Goal: Task Accomplishment & Management: Complete application form

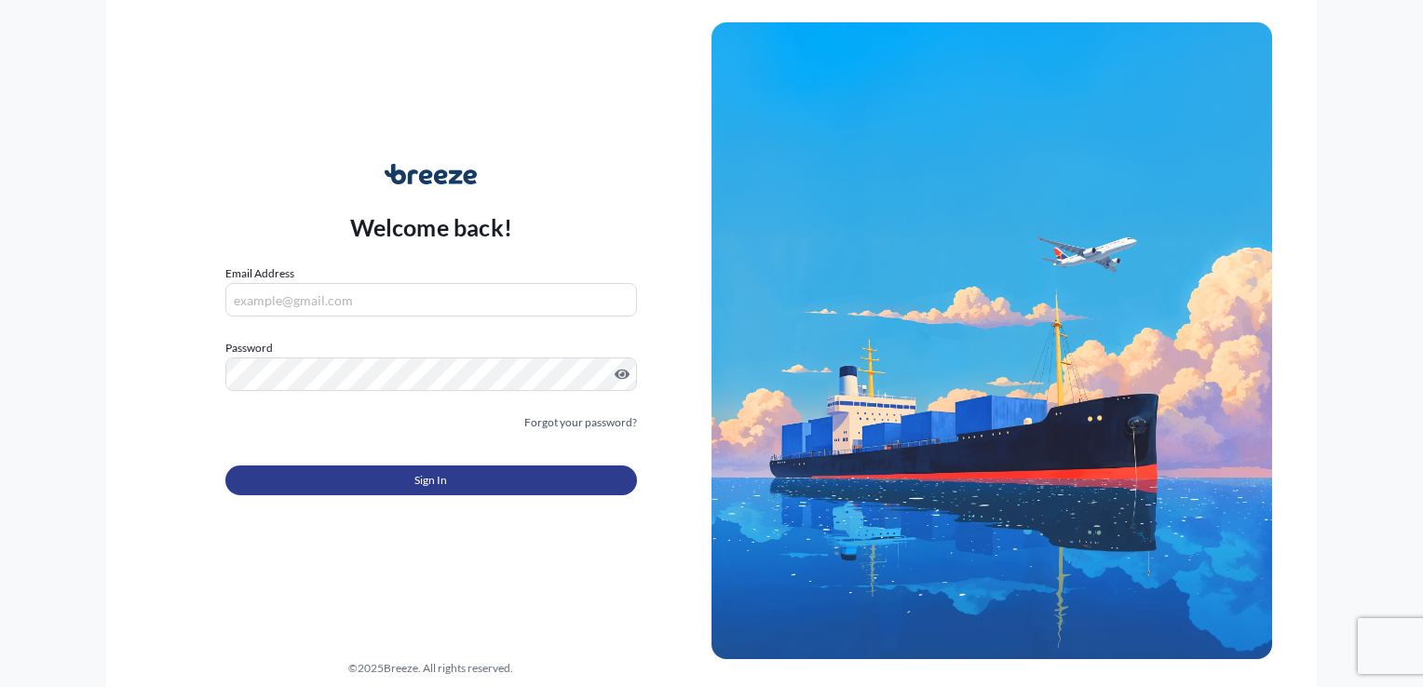
type input "[PERSON_NAME][EMAIL_ADDRESS][DOMAIN_NAME]"
click at [414, 479] on button "Sign In" at bounding box center [431, 481] width 412 height 30
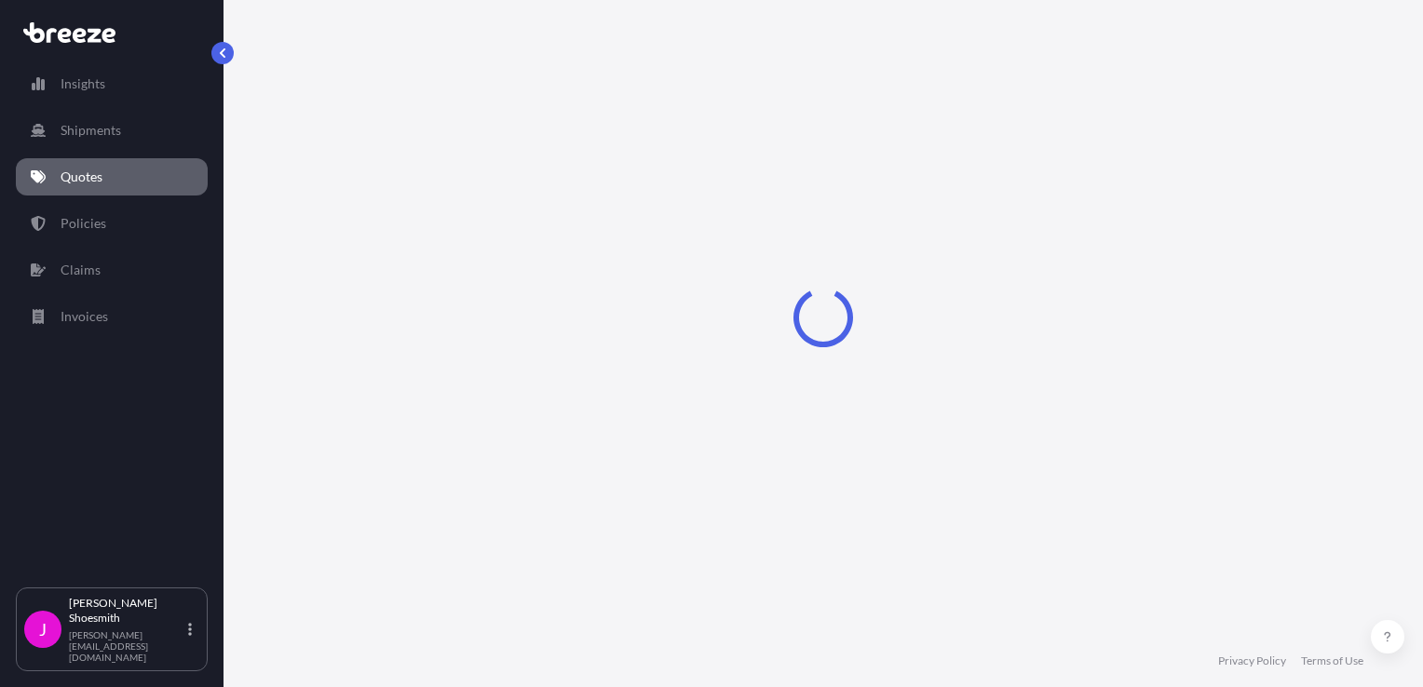
select select "Road"
select select "Air"
select select "Road"
select select "1"
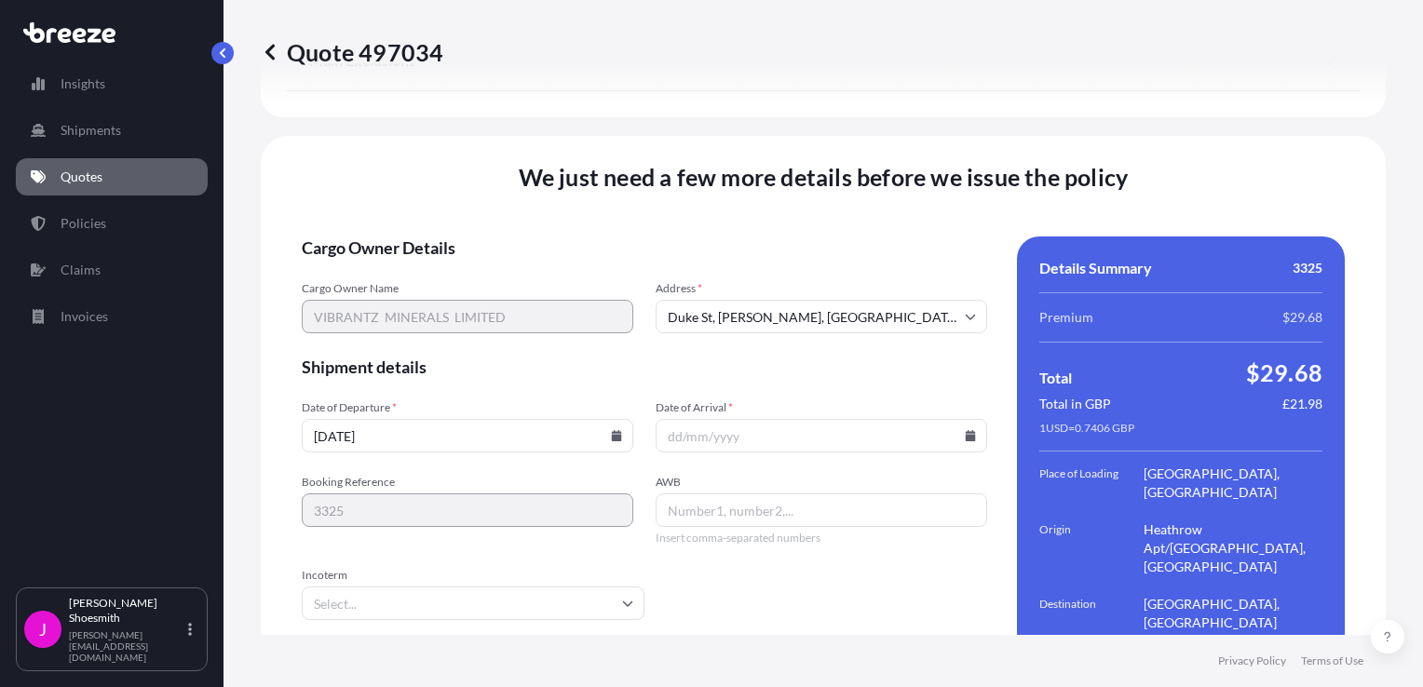
scroll to position [2671, 0]
click at [965, 428] on icon at bounding box center [970, 433] width 11 height 11
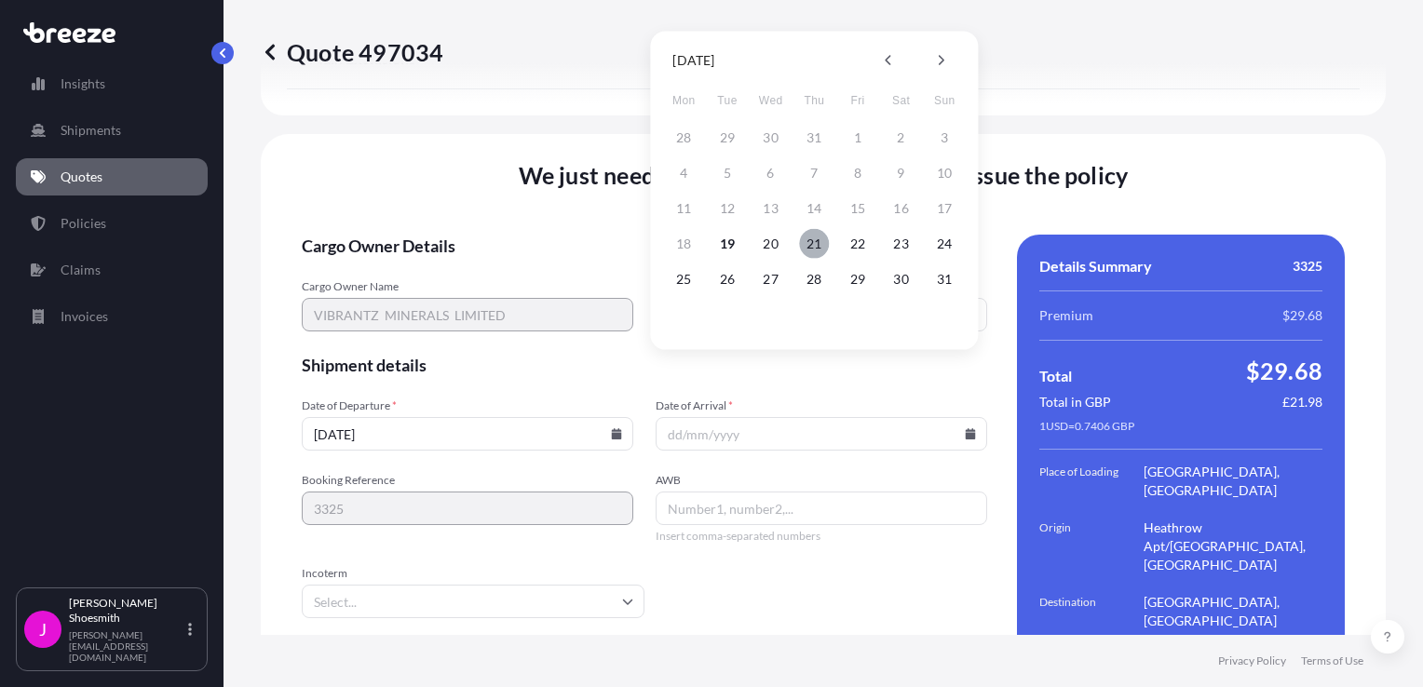
click at [814, 240] on button "21" at bounding box center [814, 244] width 30 height 30
type input "[DATE]"
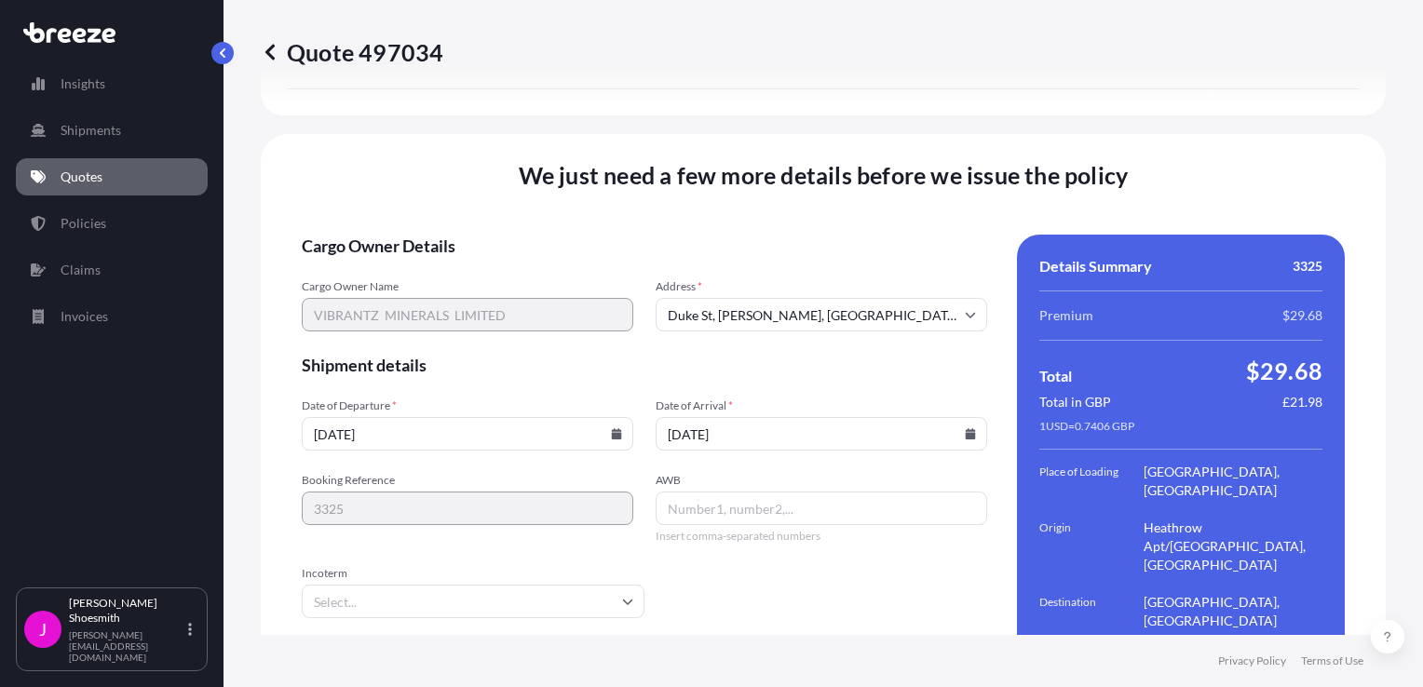
click at [689, 492] on input "AWB" at bounding box center [822, 509] width 332 height 34
type input "001 88324342"
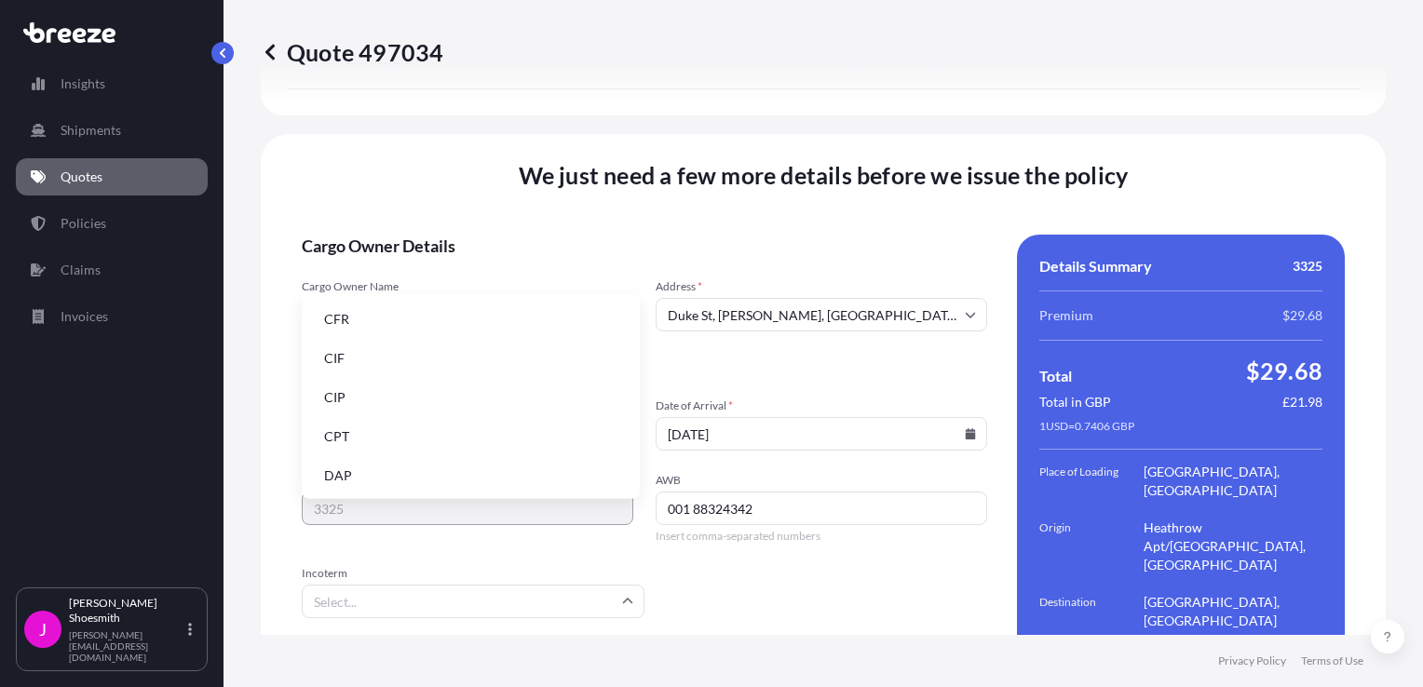
click at [629, 585] on input "Incoterm" at bounding box center [473, 602] width 343 height 34
click at [343, 480] on li "DAP" at bounding box center [470, 475] width 323 height 35
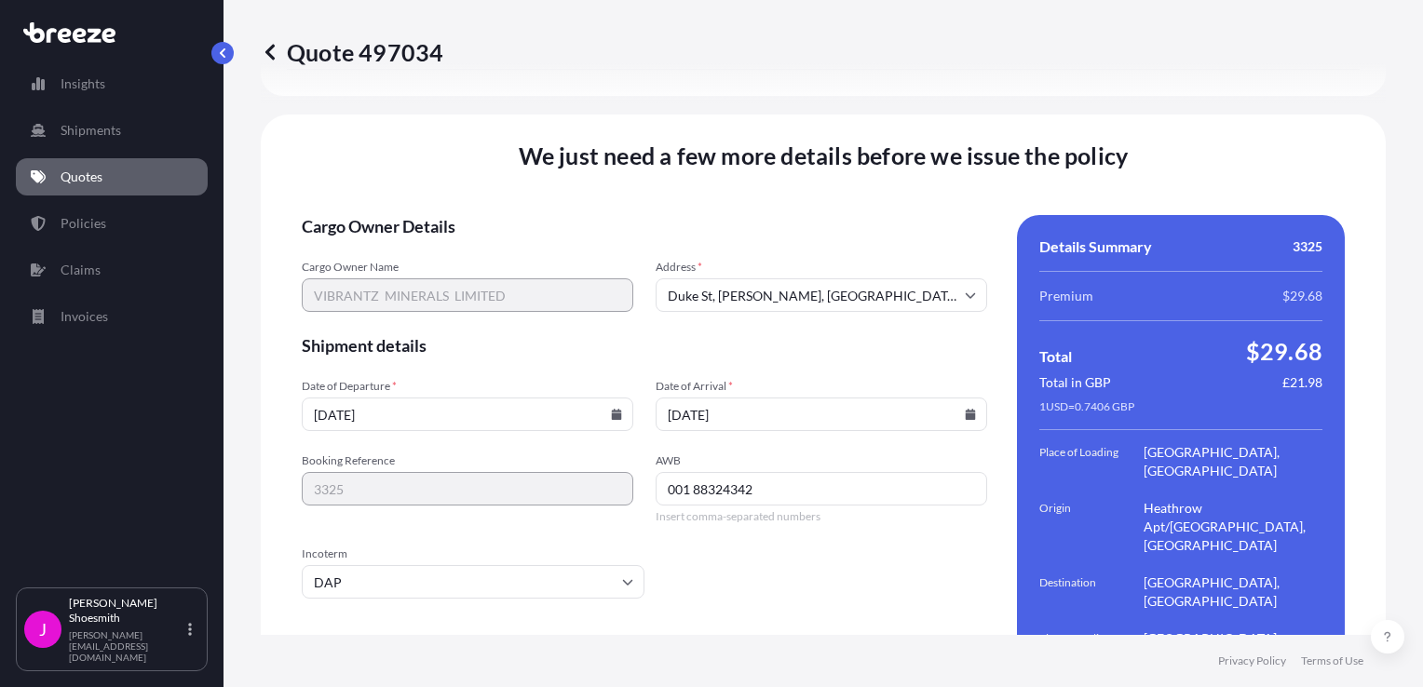
scroll to position [2709, 0]
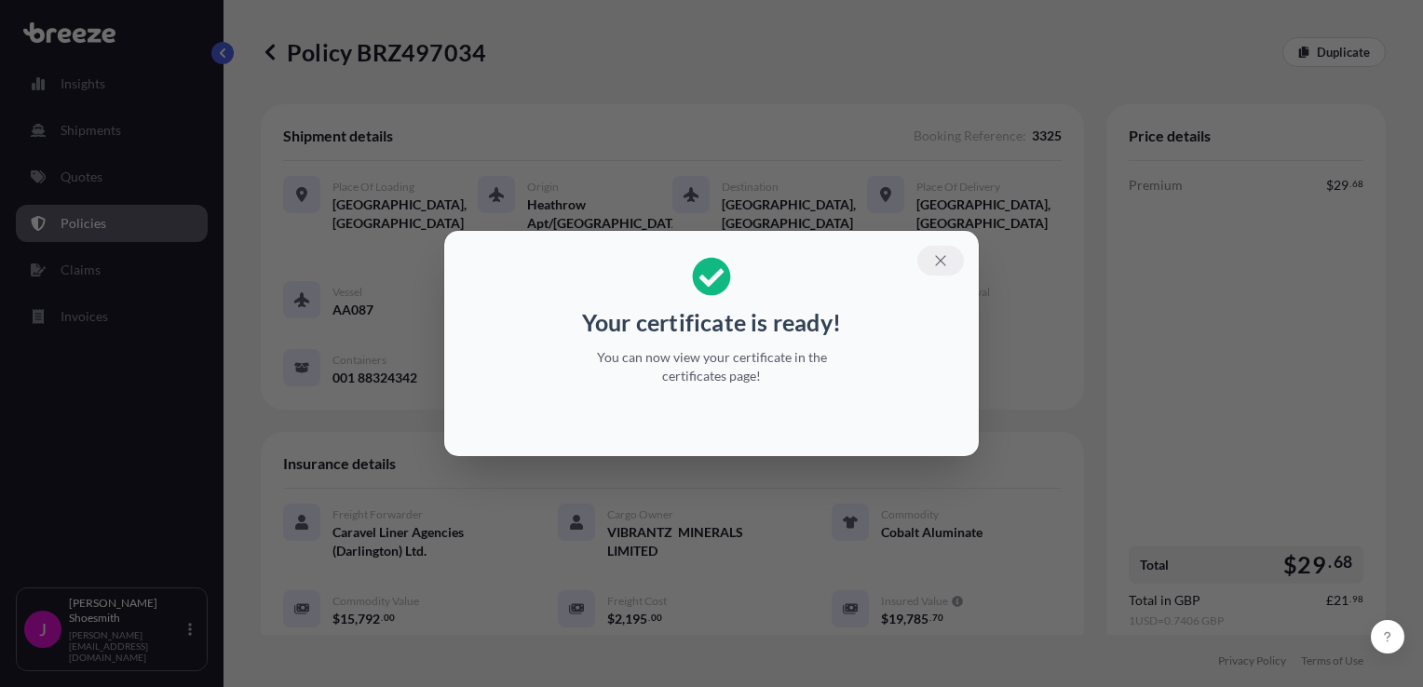
click at [952, 265] on button "button" at bounding box center [941, 261] width 47 height 30
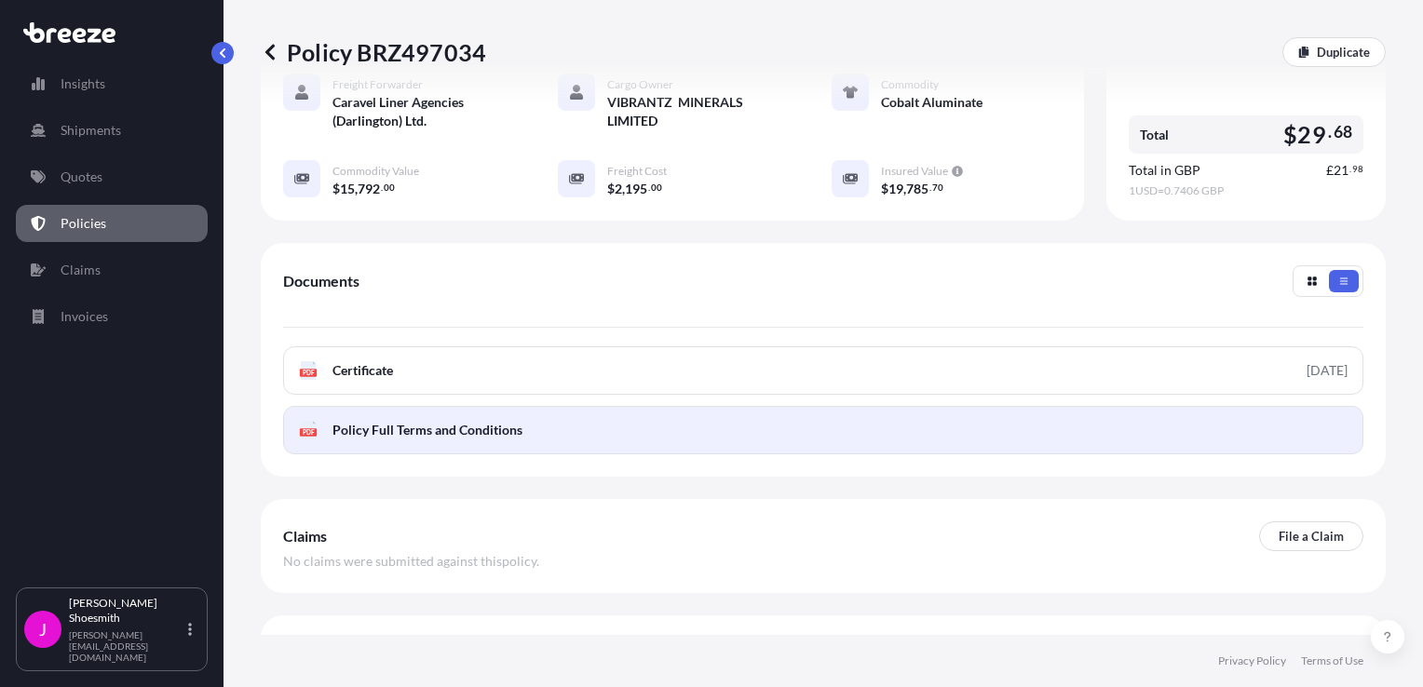
scroll to position [449, 0]
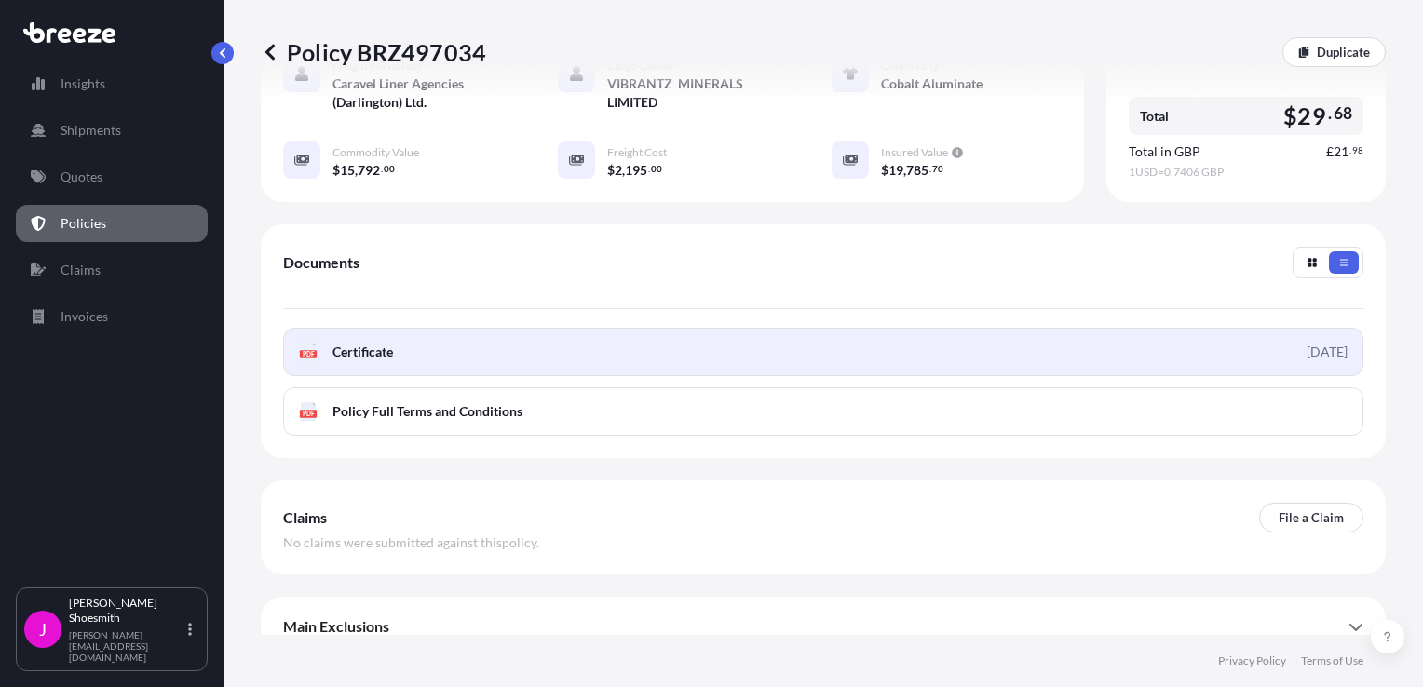
click at [354, 343] on span "Certificate" at bounding box center [363, 352] width 61 height 19
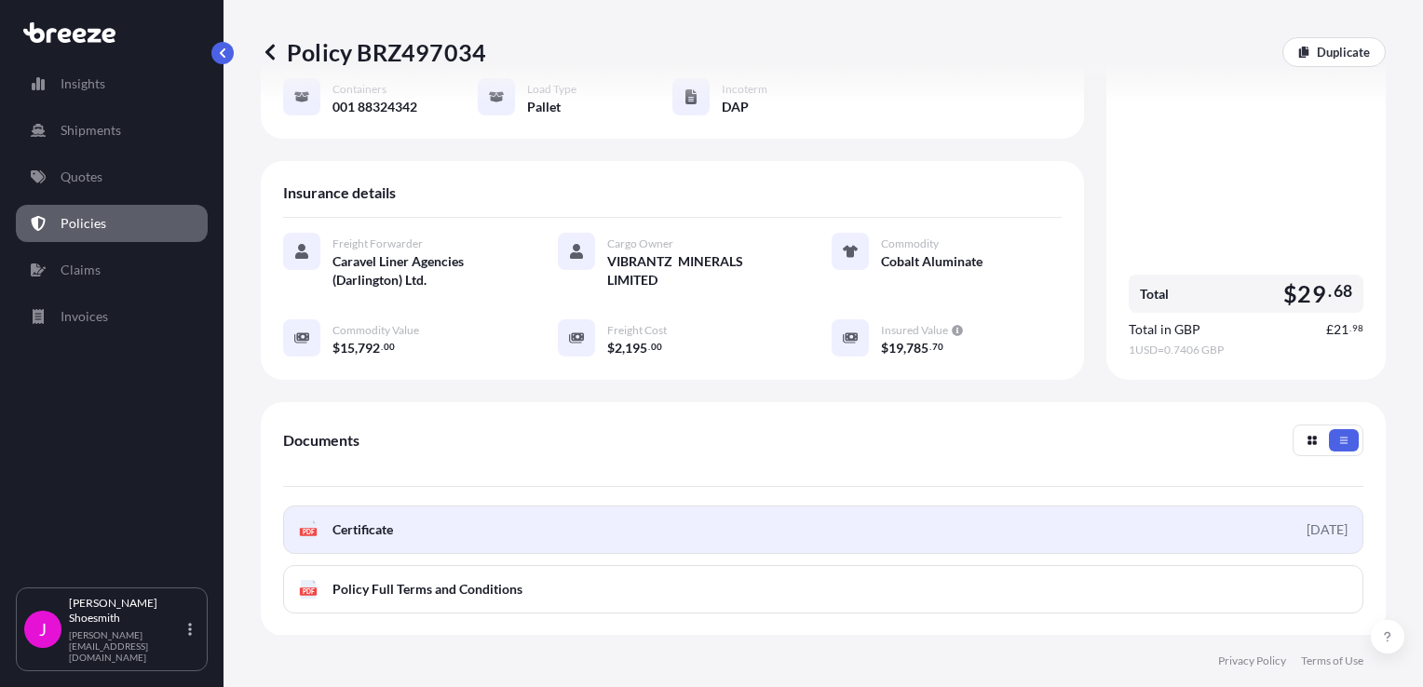
scroll to position [0, 0]
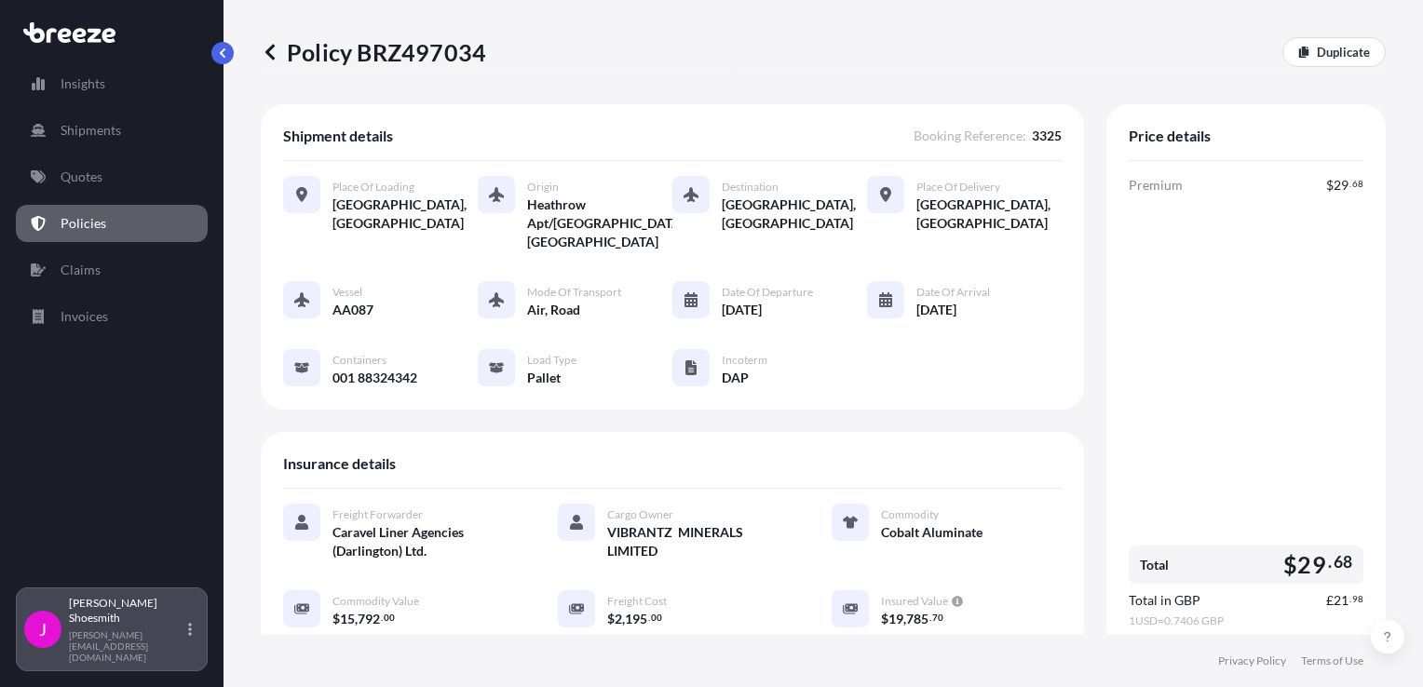
click at [145, 626] on p "[PERSON_NAME]" at bounding box center [127, 611] width 116 height 30
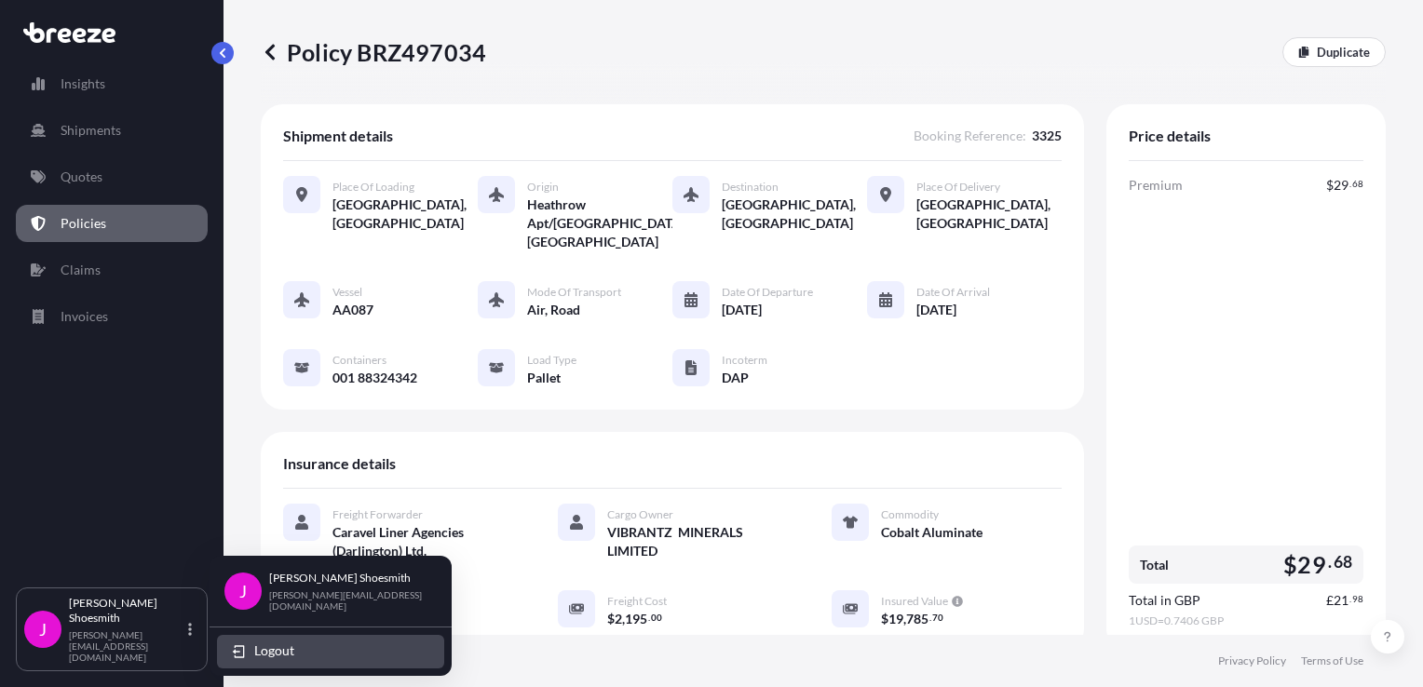
click at [282, 643] on span "Logout" at bounding box center [274, 651] width 40 height 19
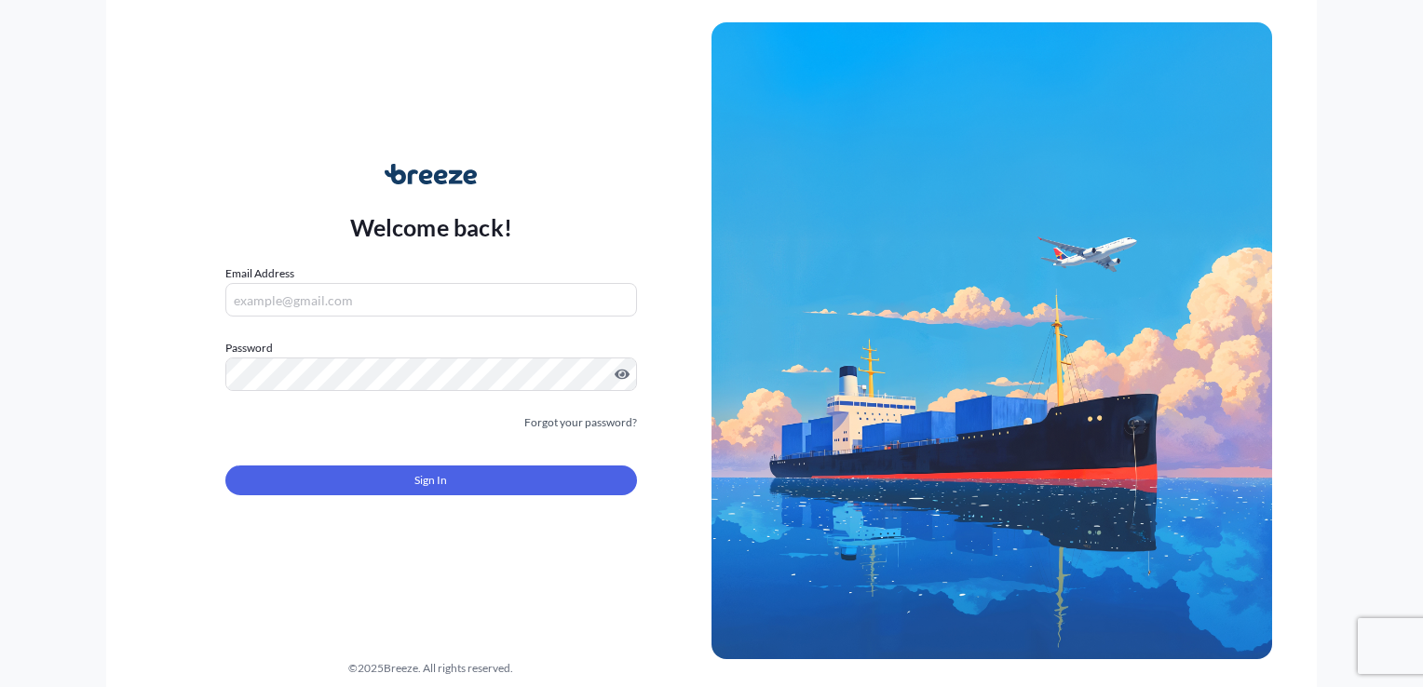
type input "[PERSON_NAME][EMAIL_ADDRESS][DOMAIN_NAME]"
